Goal: Information Seeking & Learning: Learn about a topic

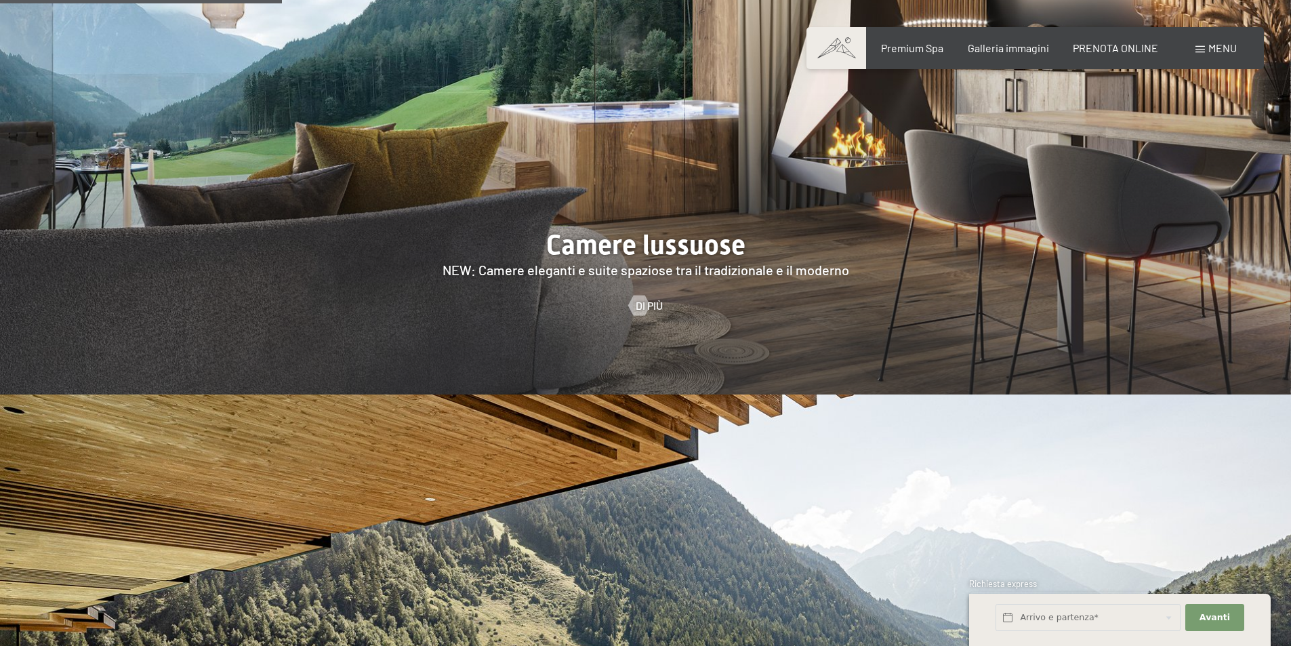
scroll to position [1694, 0]
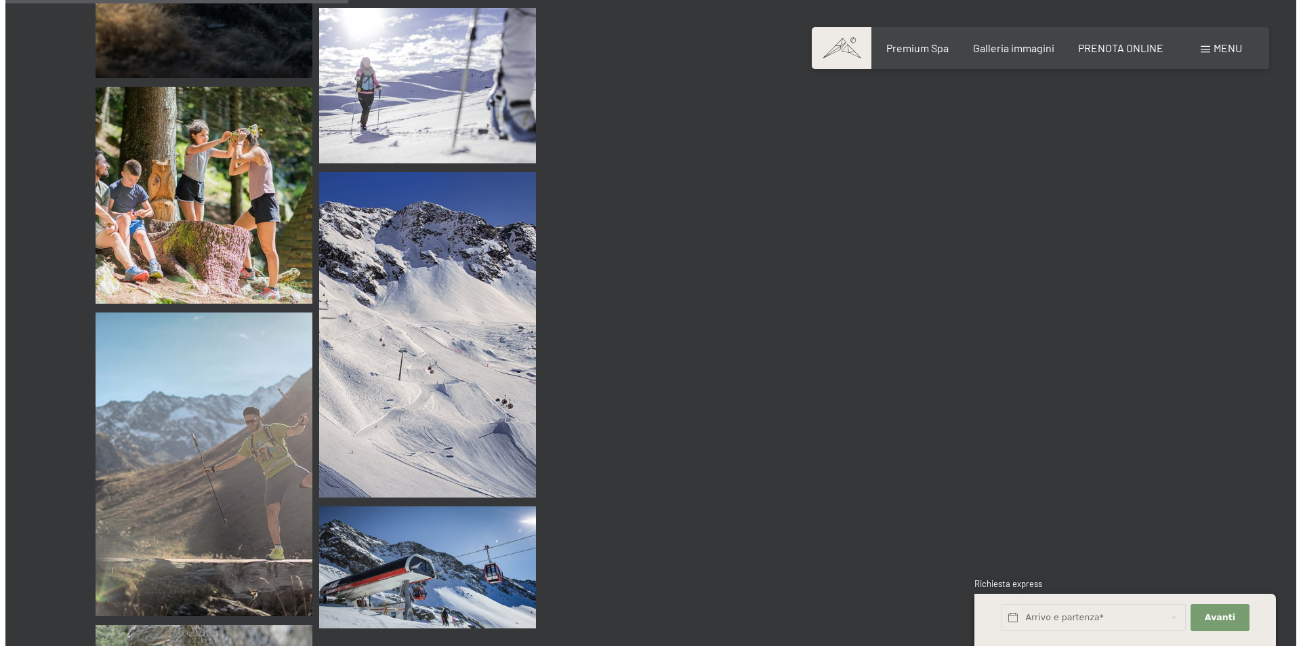
scroll to position [4336, 0]
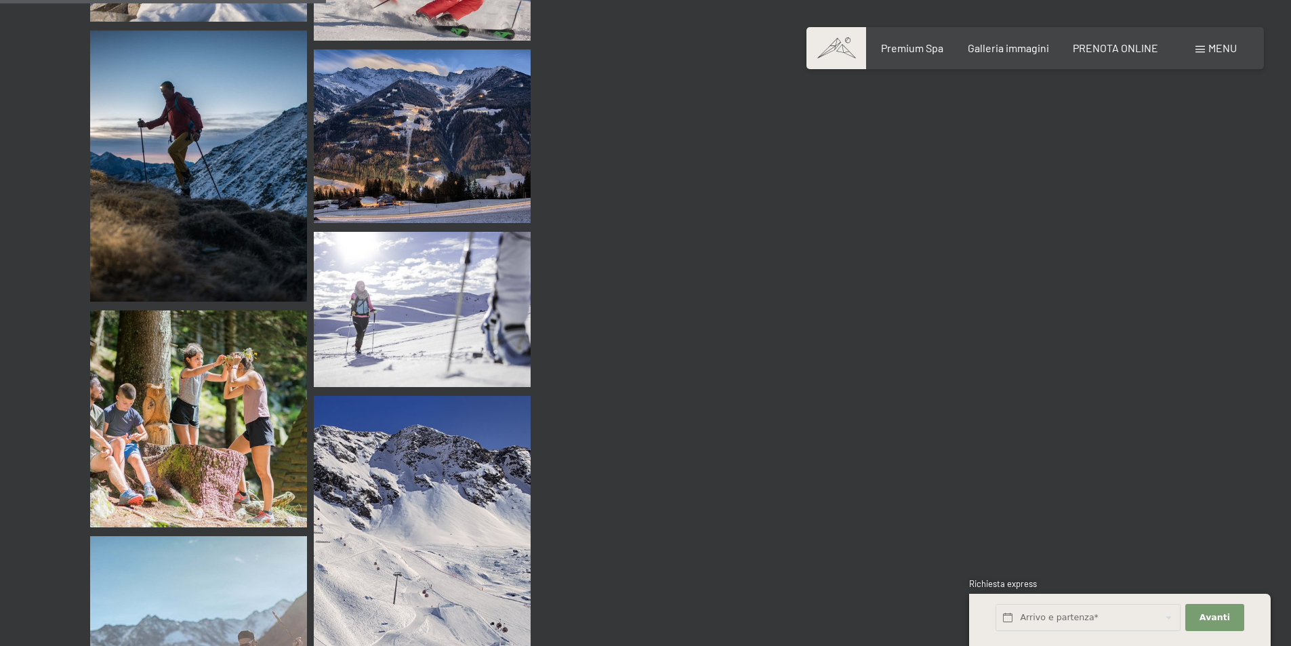
click at [1026, 41] on div "Prenotazione Richiesta Premium Spa Galleria immagini PRENOTA ONLINE Menu DE IT …" at bounding box center [1034, 48] width 403 height 15
click at [1012, 56] on div "Prenotazione Richiesta Premium Spa Galleria immagini PRENOTA ONLINE Menu DE IT …" at bounding box center [1034, 48] width 403 height 15
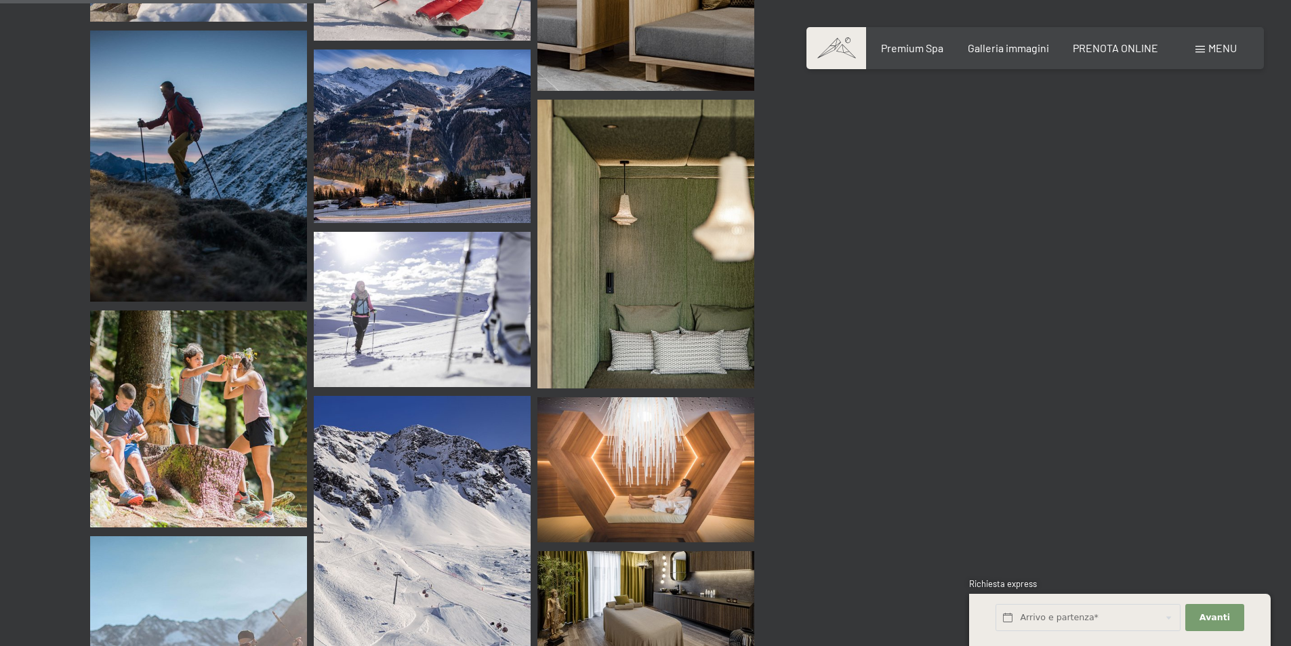
click at [1214, 52] on span "Menu" at bounding box center [1222, 47] width 28 height 13
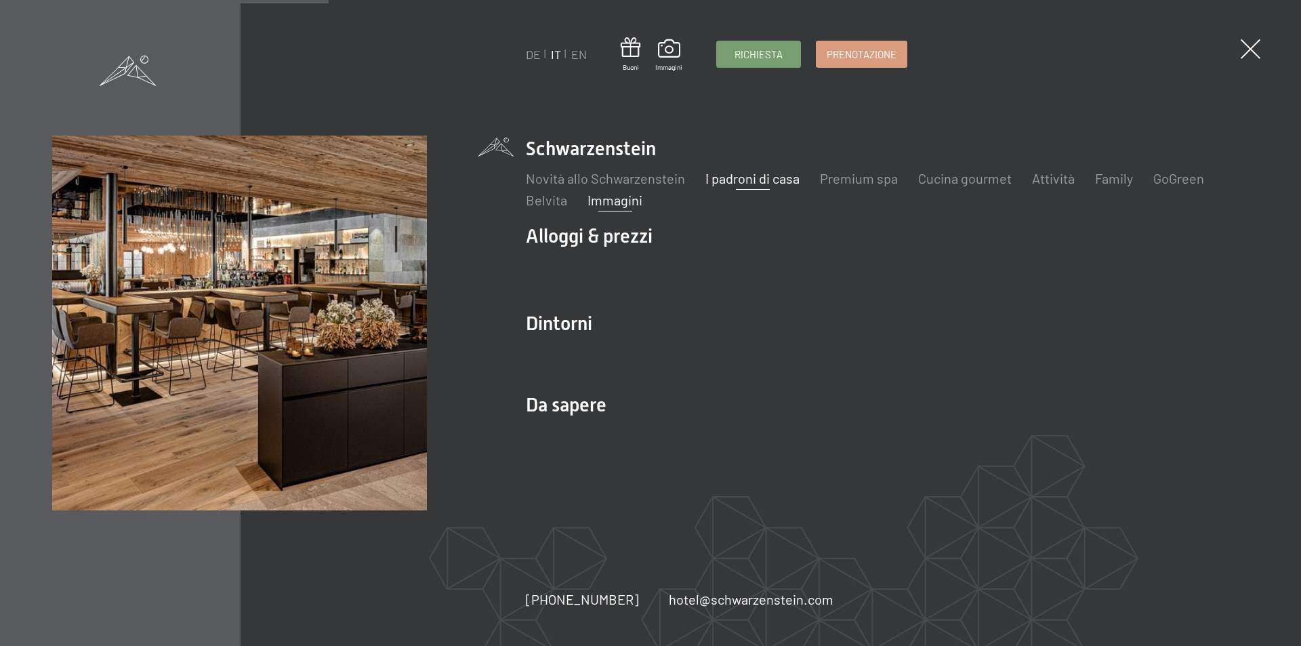
click at [776, 173] on link "I padroni di casa" at bounding box center [752, 178] width 94 height 16
drag, startPoint x: 1081, startPoint y: 168, endPoint x: 1144, endPoint y: 191, distance: 67.7
click at [1092, 169] on div "Novità allo Schwarzenstein I padroni di casa Premium spa Cucina gourmet Attivit…" at bounding box center [887, 185] width 723 height 47
click at [1135, 182] on ul "Novità allo Schwarzenstein I padroni di casa Premium spa Cucina gourmet Attivit…" at bounding box center [887, 189] width 723 height 41
click at [1124, 182] on link "Family" at bounding box center [1114, 178] width 38 height 16
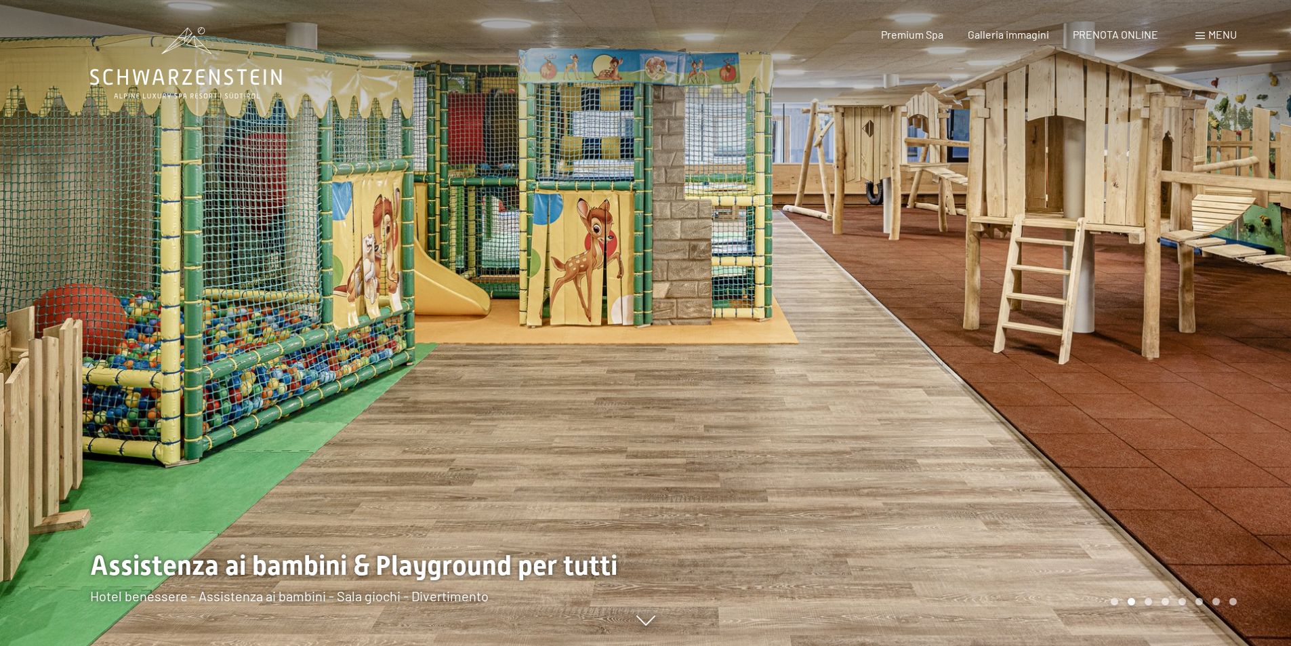
click at [1248, 384] on div at bounding box center [969, 323] width 646 height 646
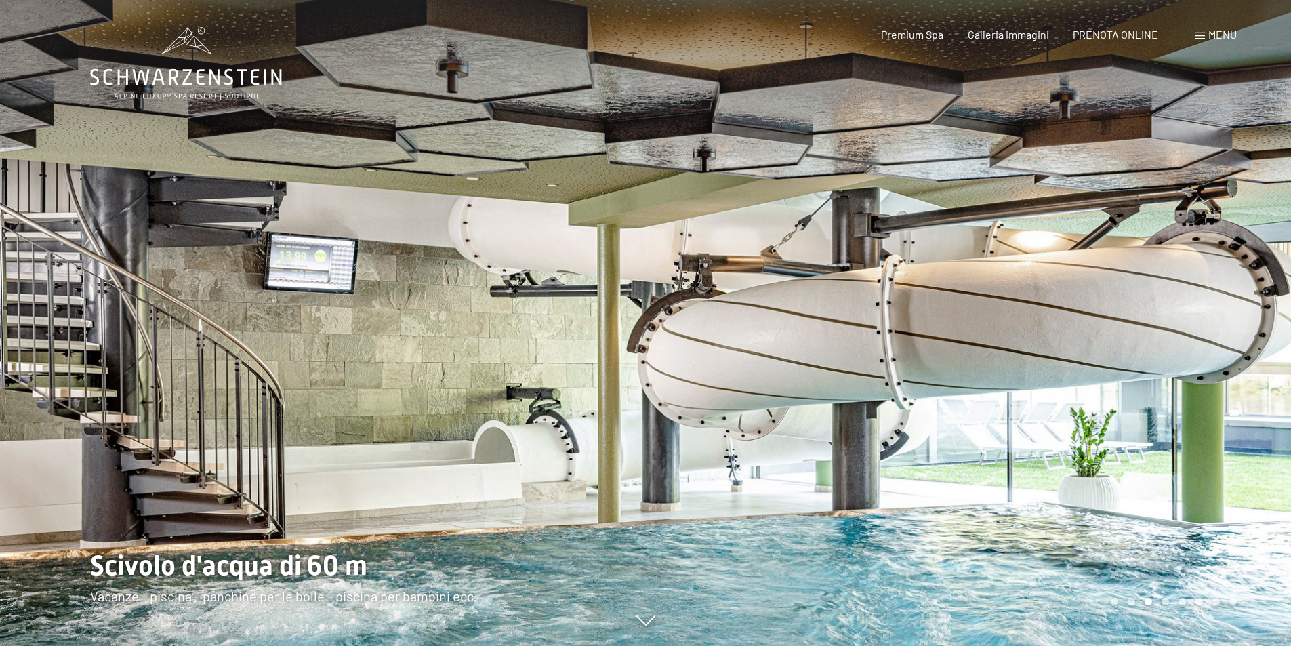
click at [1116, 645] on div "3 / 8" at bounding box center [645, 646] width 1111 height 0
click at [1111, 602] on div "Carousel Page 1" at bounding box center [1113, 601] width 7 height 7
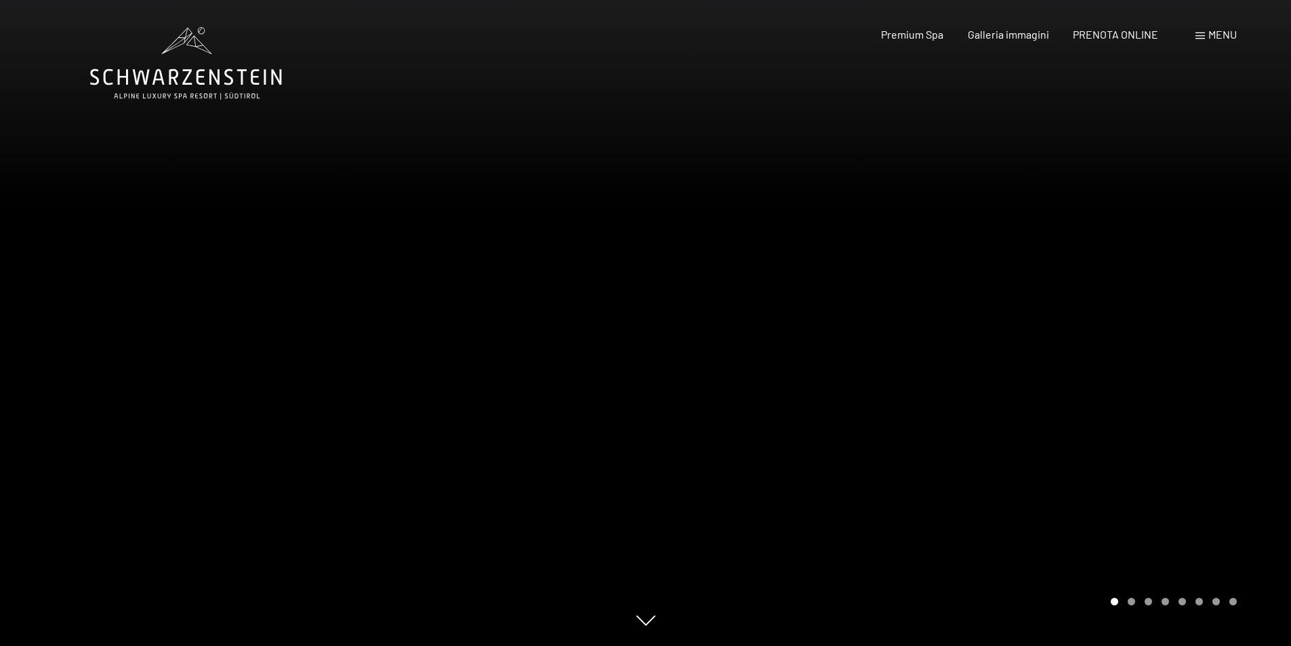
click at [1128, 601] on div "Carousel Page 2" at bounding box center [1130, 601] width 7 height 7
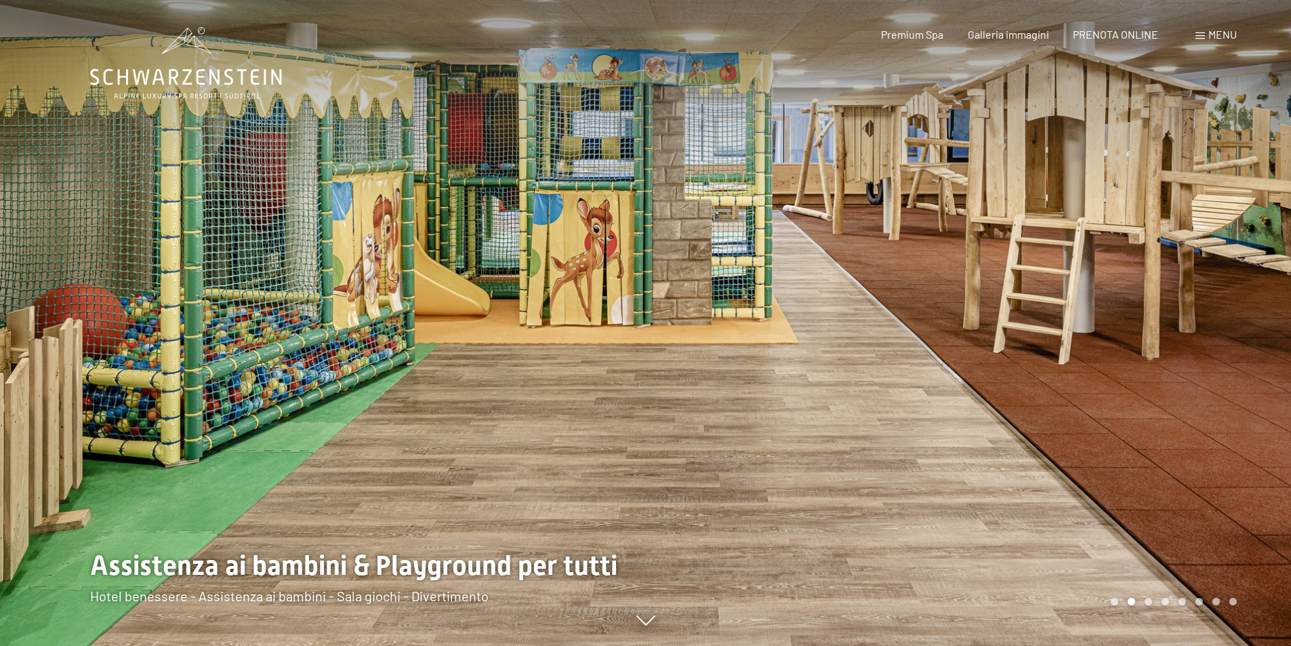
click at [1150, 605] on div at bounding box center [969, 323] width 646 height 646
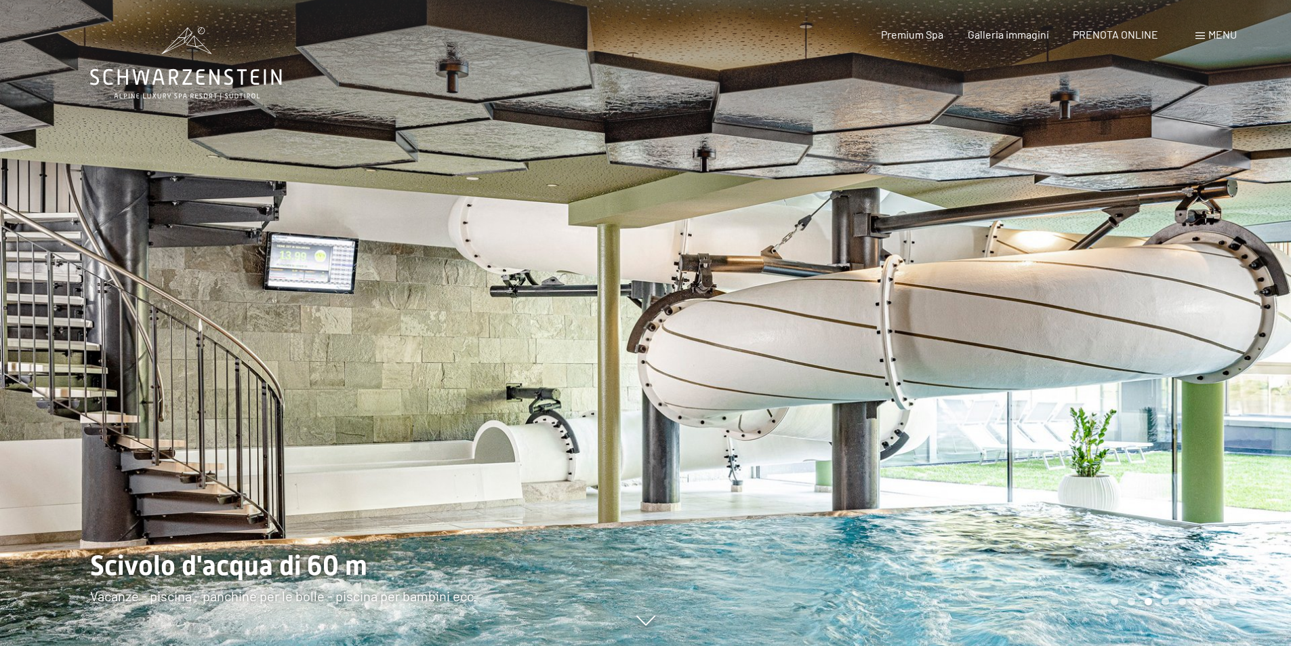
click at [1167, 601] on div "Carousel Page 4" at bounding box center [1164, 601] width 7 height 7
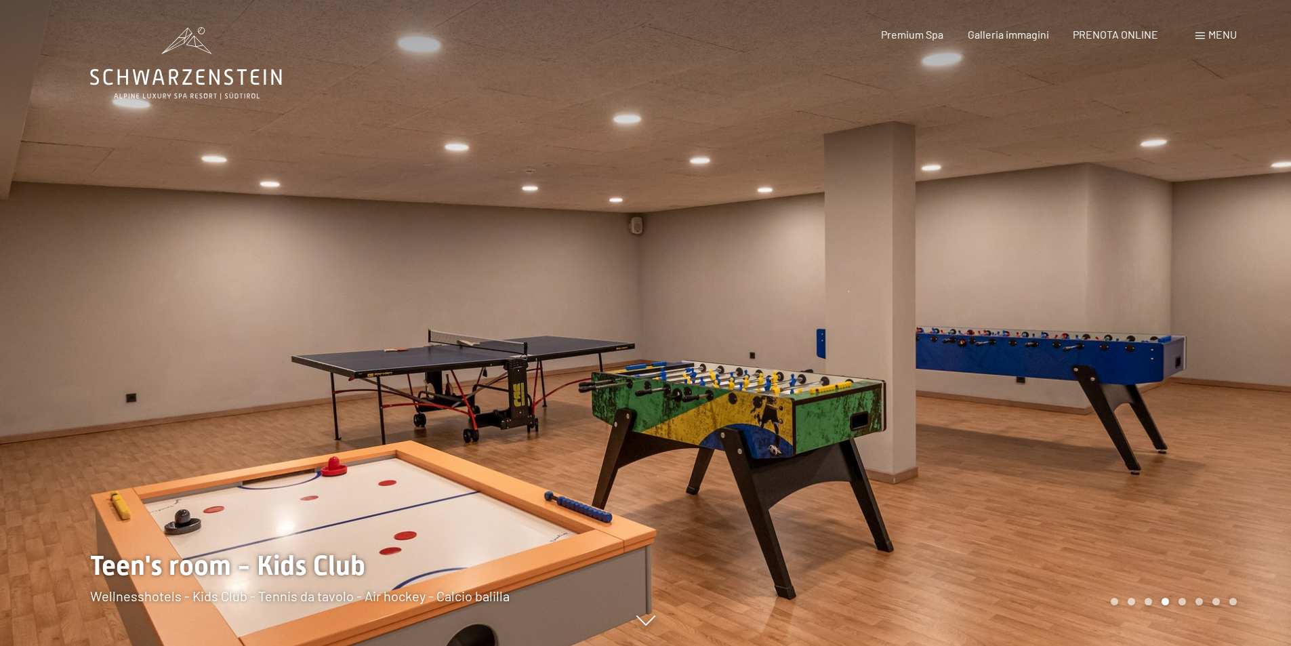
click at [1175, 600] on div "Carousel Pagination" at bounding box center [1171, 601] width 131 height 7
click at [1178, 602] on div "Carousel Page 5" at bounding box center [1181, 601] width 7 height 7
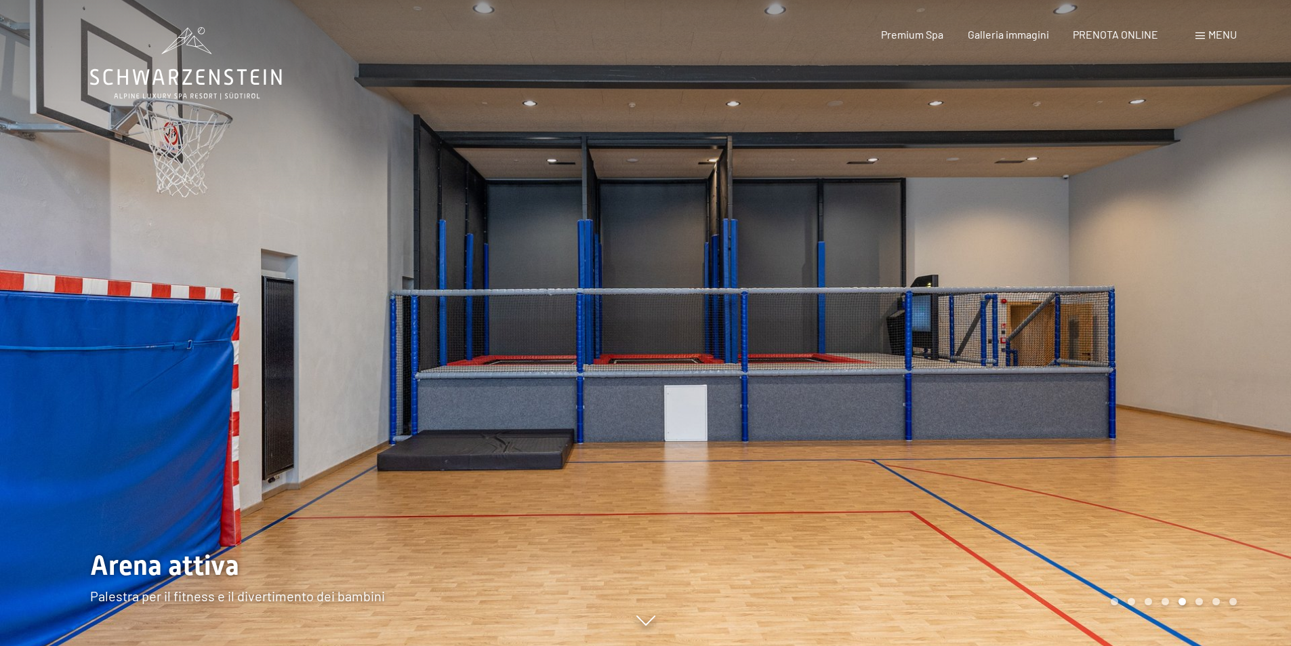
click at [1199, 601] on div "Carousel Page 6" at bounding box center [1198, 601] width 7 height 7
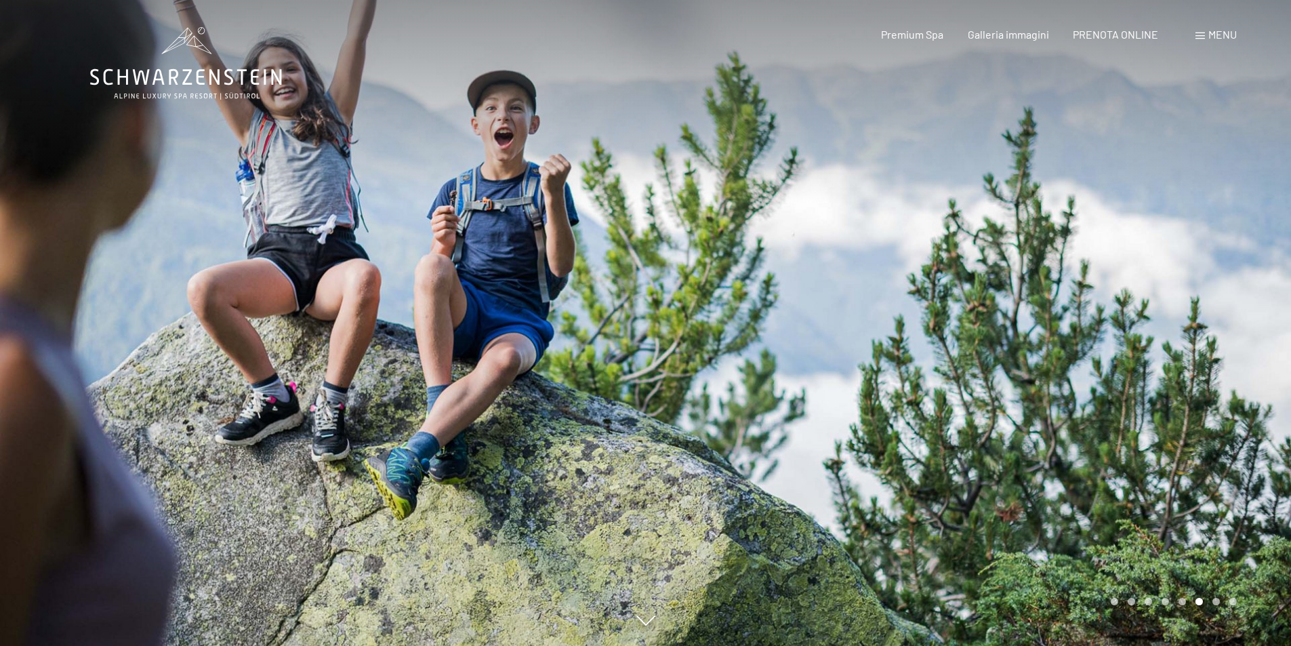
click at [1213, 604] on div "Carousel Page 7" at bounding box center [1215, 601] width 7 height 7
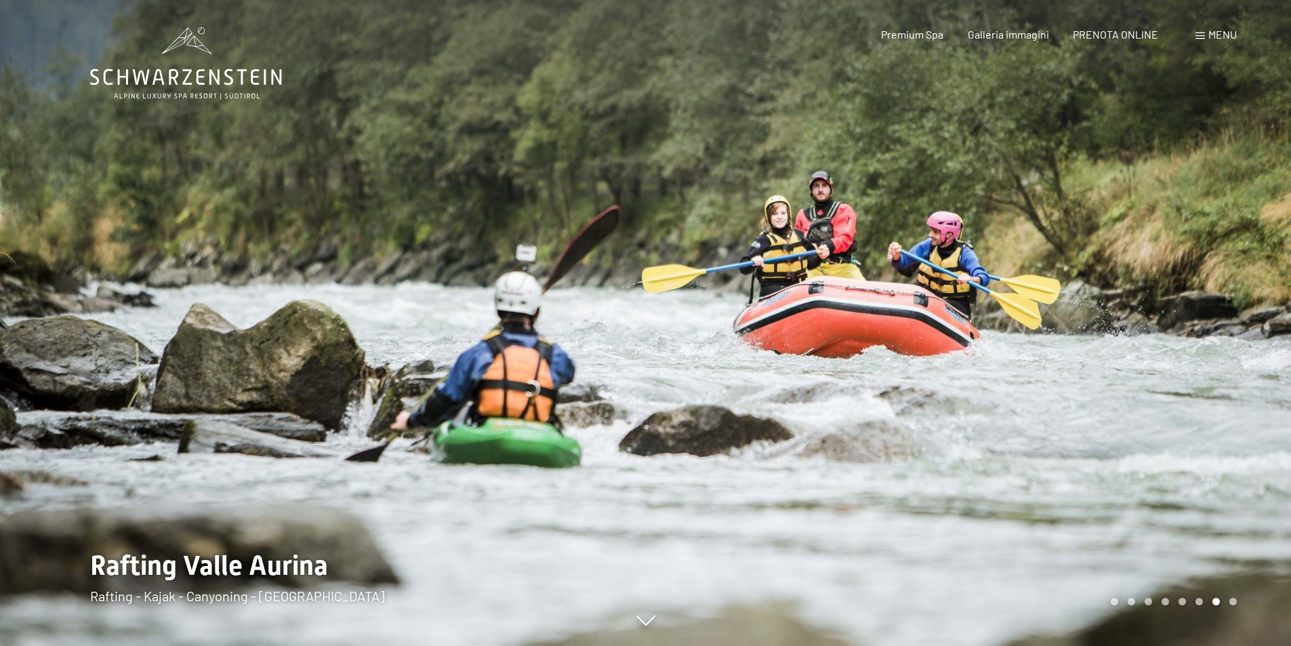
click at [1221, 602] on div "Carousel Pagination" at bounding box center [1171, 601] width 131 height 7
click at [1216, 602] on div "Carousel Page 7 (Current Slide)" at bounding box center [1215, 601] width 7 height 7
click at [1218, 601] on div "Carousel Page 7 (Current Slide)" at bounding box center [1215, 601] width 7 height 7
click at [1229, 604] on div "Carousel Pagination" at bounding box center [1171, 601] width 131 height 7
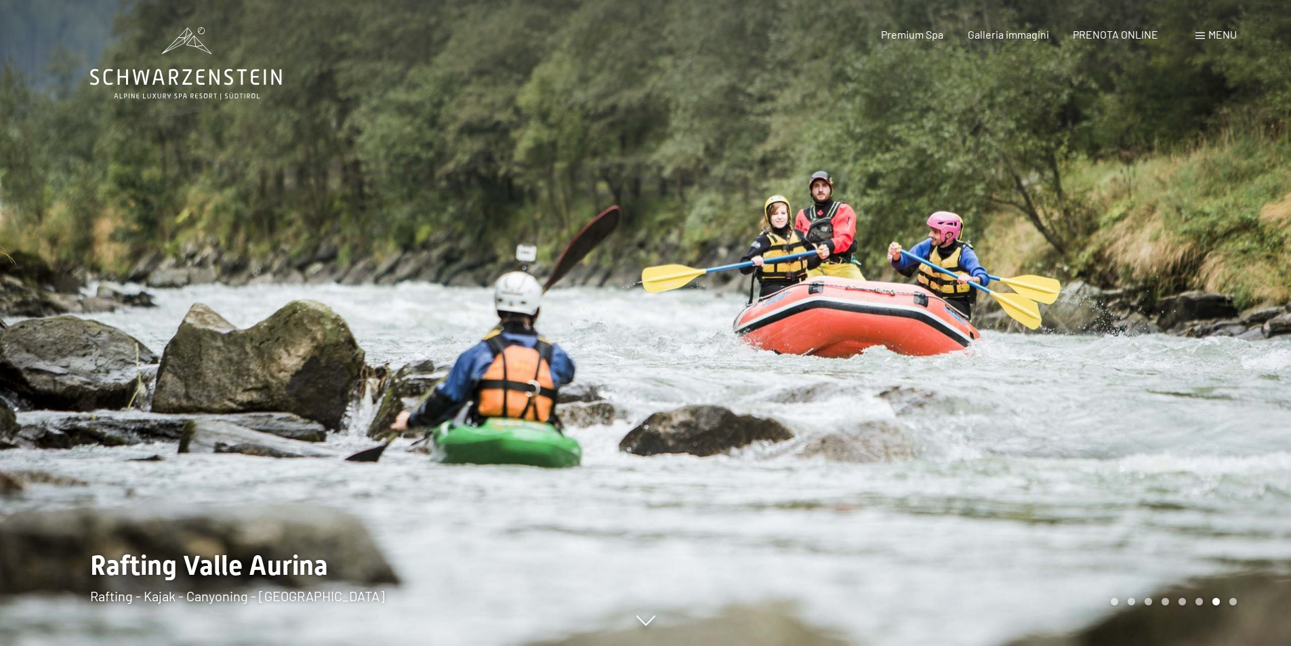
click at [1230, 602] on div "Carousel Page 8" at bounding box center [1232, 601] width 7 height 7
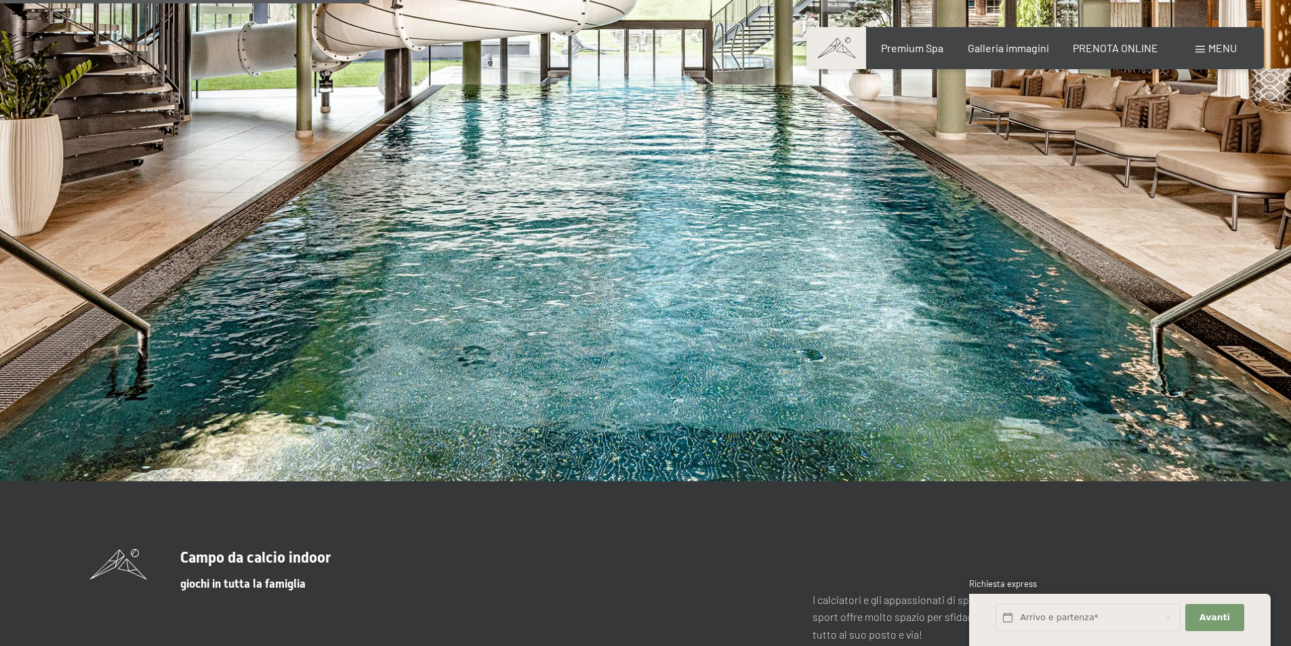
scroll to position [3591, 0]
